Goal: Information Seeking & Learning: Understand process/instructions

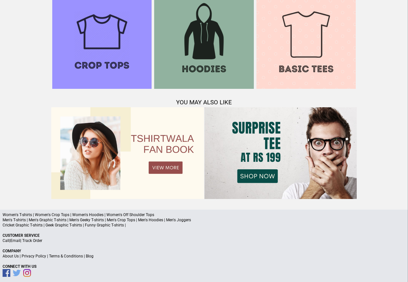
scroll to position [622, 0]
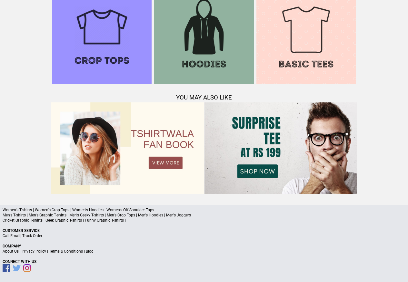
click at [73, 252] on link "Terms & Conditions" at bounding box center [66, 251] width 34 height 5
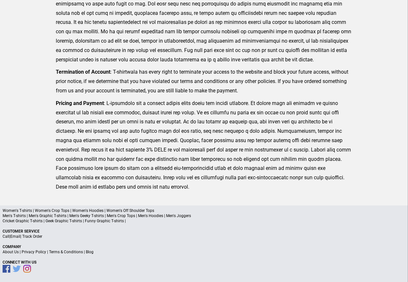
scroll to position [158, 0]
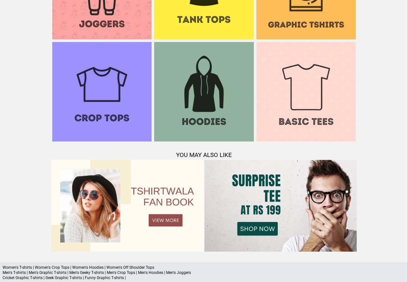
scroll to position [622, 0]
